Goal: Transaction & Acquisition: Obtain resource

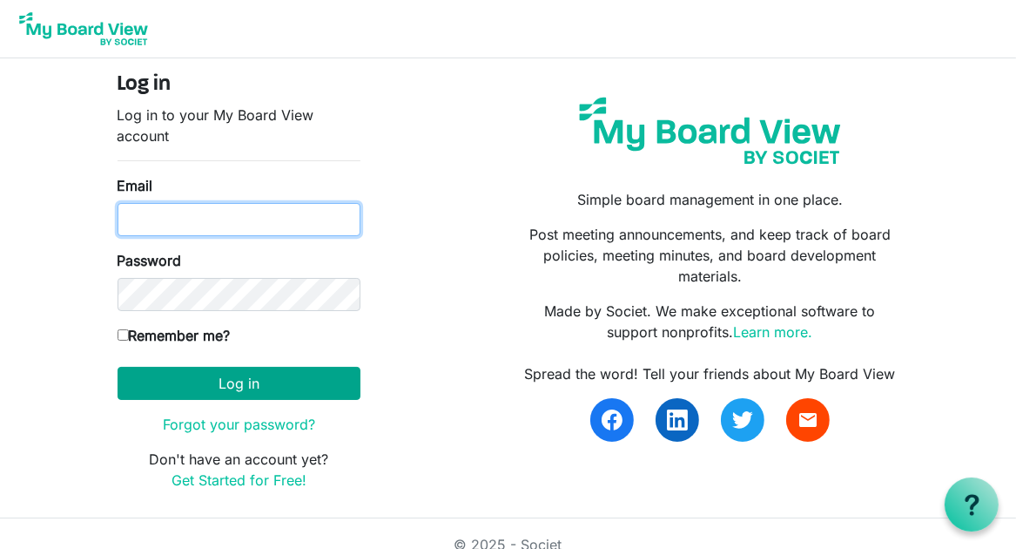
type input "[EMAIL_ADDRESS][DOMAIN_NAME]"
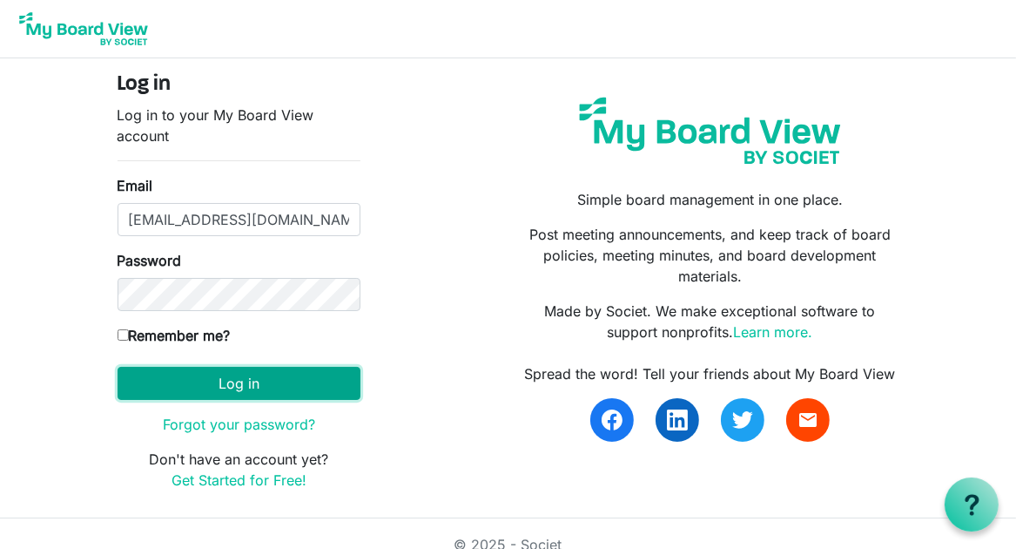
click at [328, 378] on button "Log in" at bounding box center [239, 383] width 243 height 33
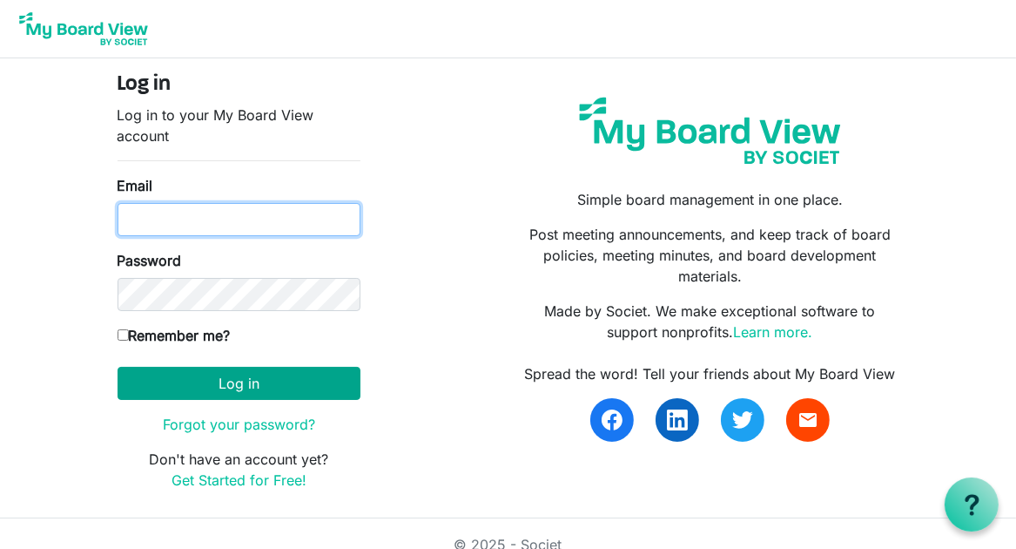
type input "[EMAIL_ADDRESS][DOMAIN_NAME]"
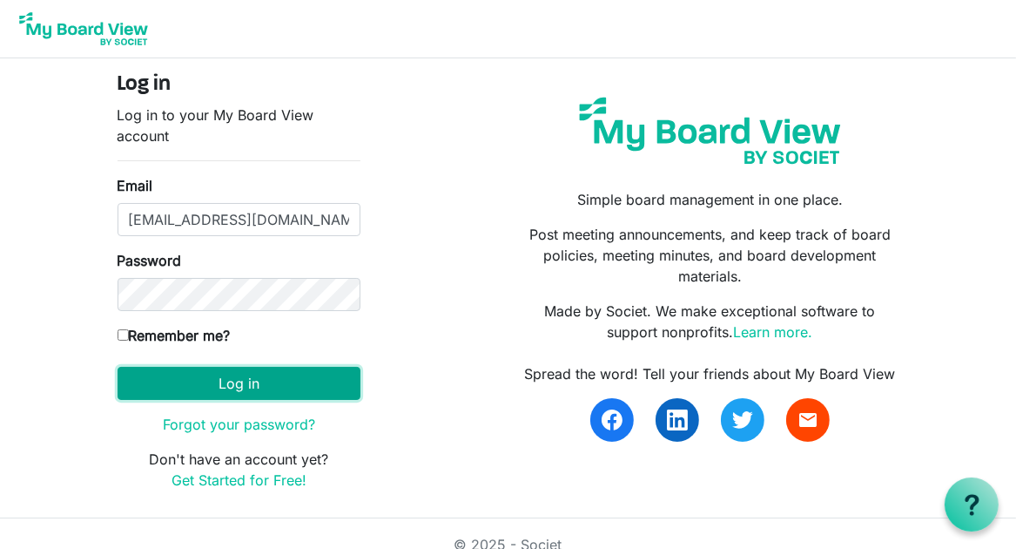
click at [245, 388] on button "Log in" at bounding box center [239, 383] width 243 height 33
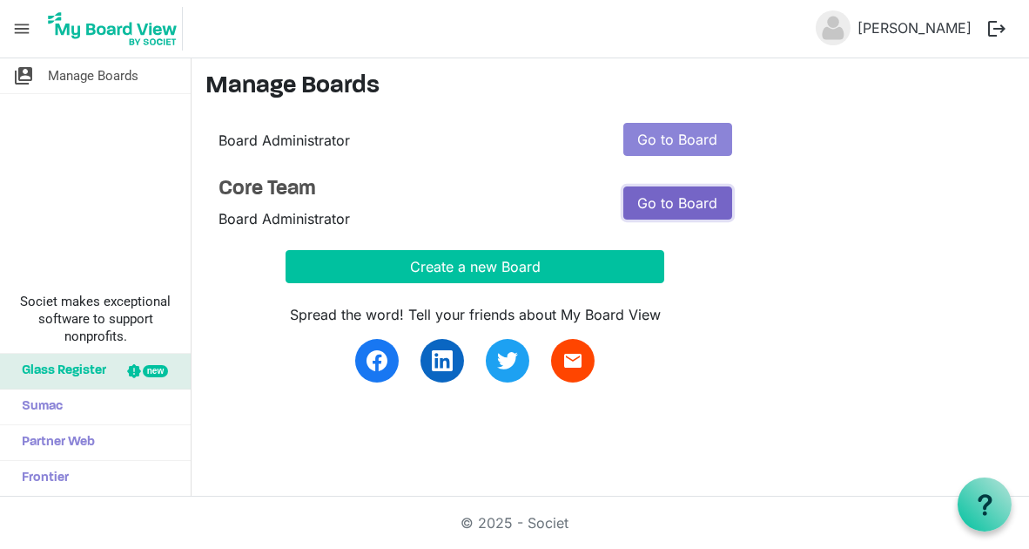
click at [633, 201] on link "Go to Board" at bounding box center [678, 202] width 109 height 33
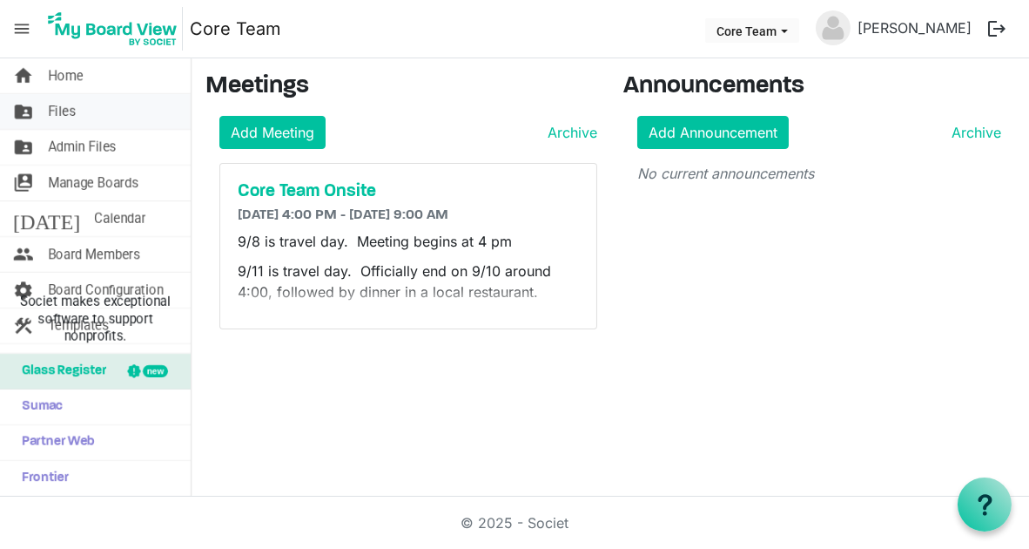
click at [148, 119] on link "folder_shared Files" at bounding box center [95, 111] width 191 height 35
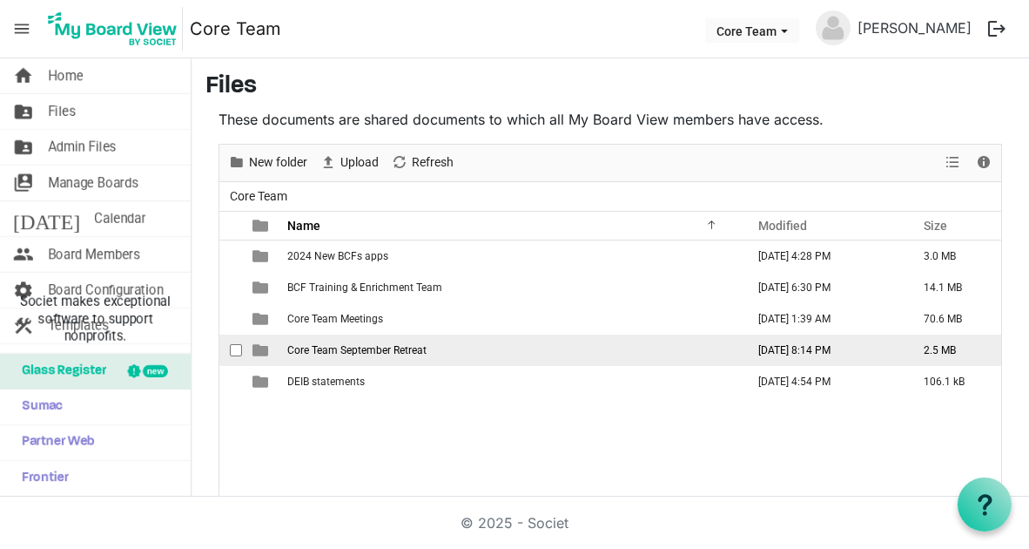
click at [314, 353] on span "Core Team September Retreat" at bounding box center [356, 350] width 139 height 12
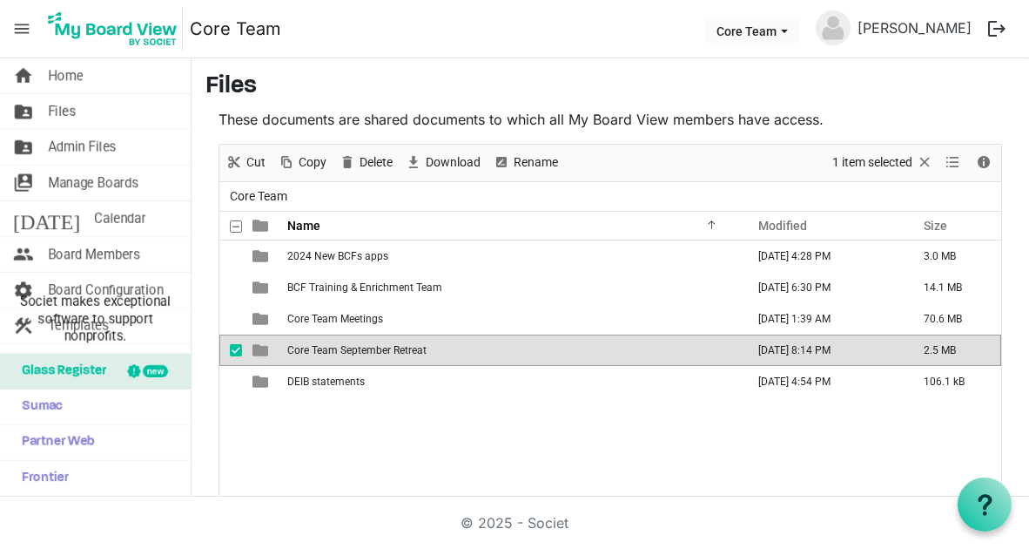
click at [314, 353] on span "Core Team September Retreat" at bounding box center [356, 350] width 139 height 12
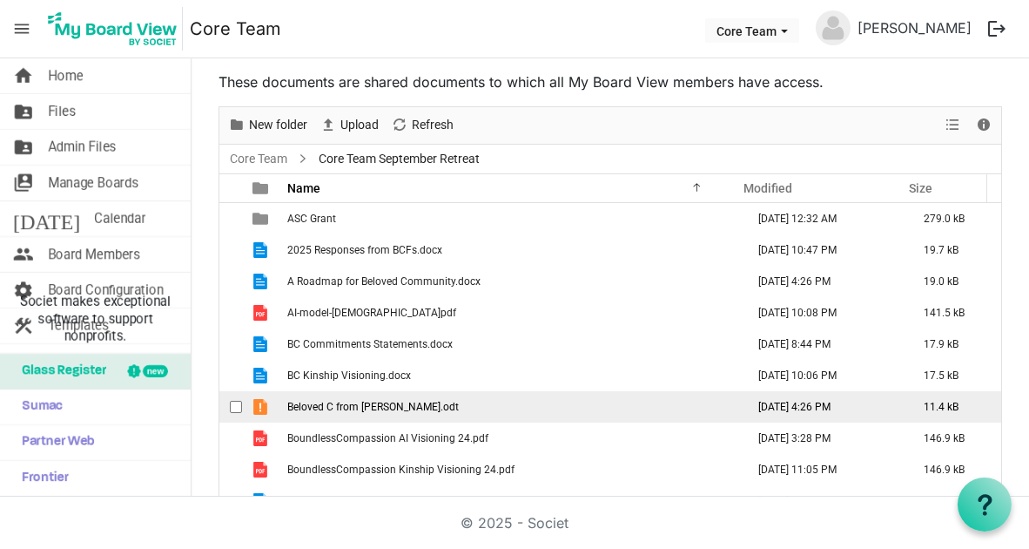
click at [348, 404] on span "Beloved C from [PERSON_NAME].odt" at bounding box center [373, 407] width 172 height 12
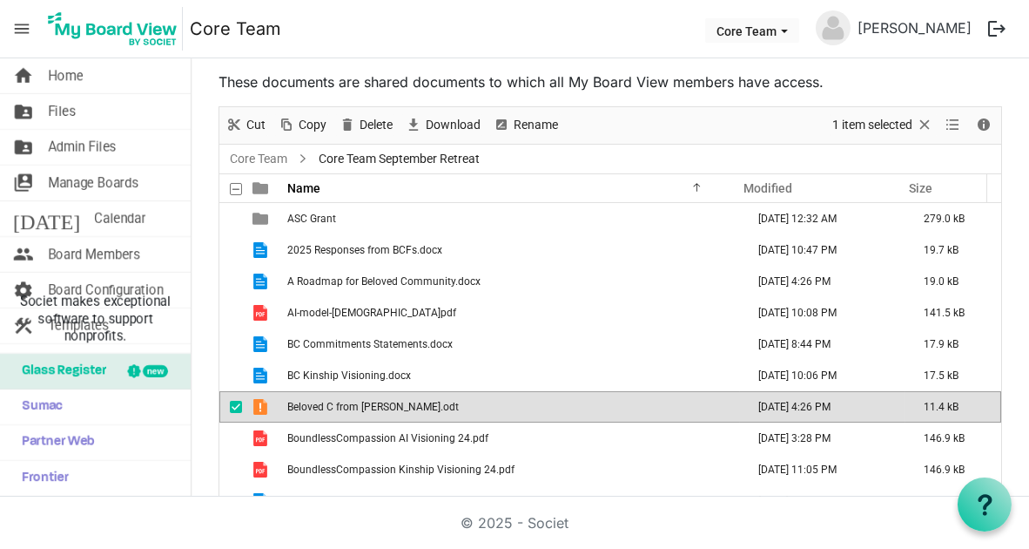
click at [348, 404] on span "Beloved C from [PERSON_NAME].odt" at bounding box center [373, 407] width 172 height 12
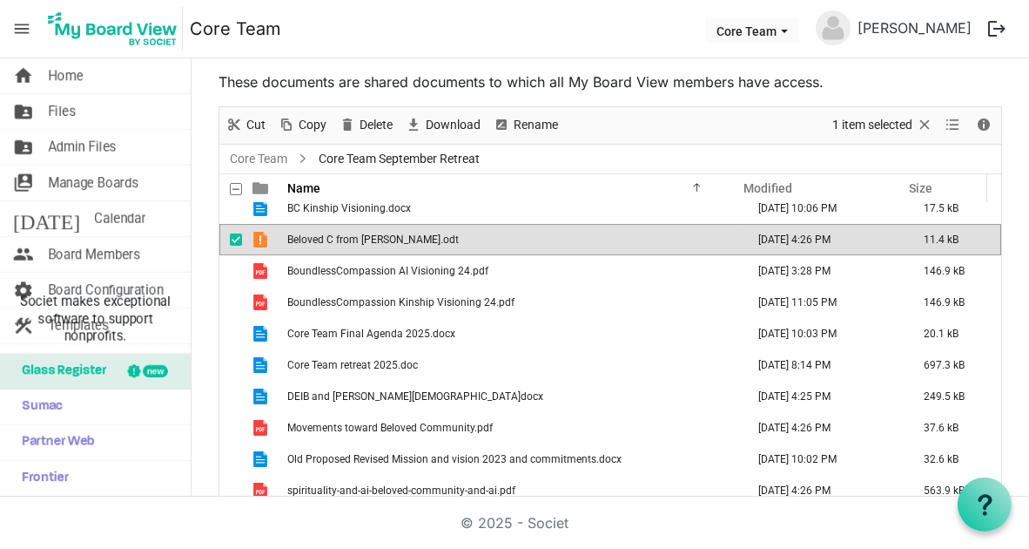
scroll to position [172, 0]
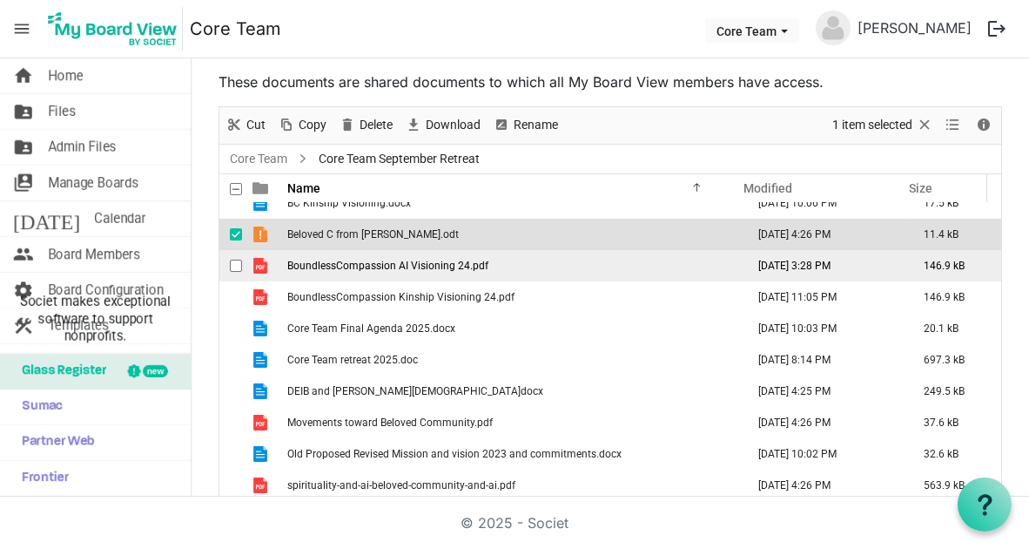
click at [402, 263] on span "BoundlessCompassion AI Visioning 24.pdf" at bounding box center [387, 266] width 201 height 12
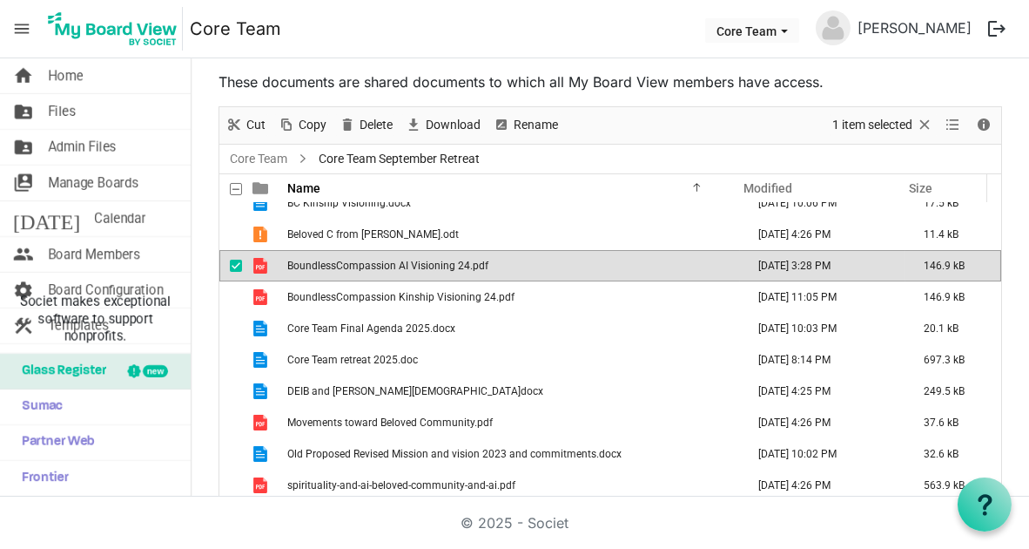
click at [402, 263] on span "BoundlessCompassion AI Visioning 24.pdf" at bounding box center [387, 266] width 201 height 12
